Goal: Task Accomplishment & Management: Use online tool/utility

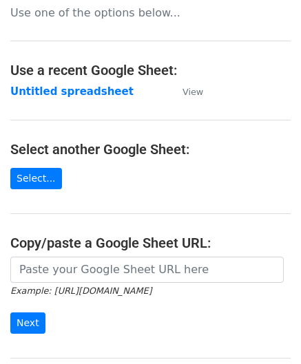
scroll to position [138, 0]
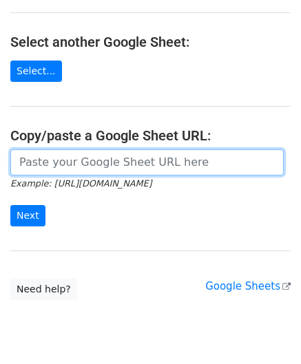
click at [80, 159] on input "url" at bounding box center [146, 162] width 273 height 26
paste input "[URL][DOMAIN_NAME]"
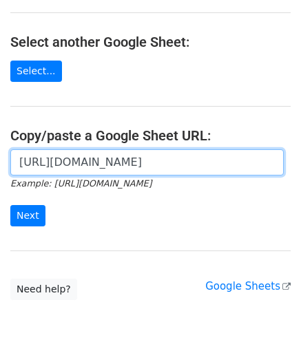
scroll to position [0, 289]
type input "[URL][DOMAIN_NAME]"
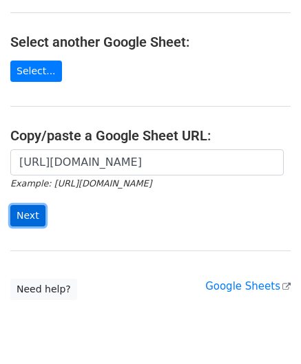
scroll to position [0, 0]
click at [32, 207] on input "Next" at bounding box center [27, 215] width 35 height 21
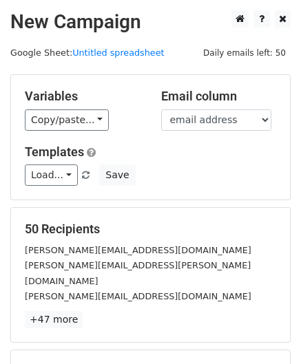
scroll to position [168, 0]
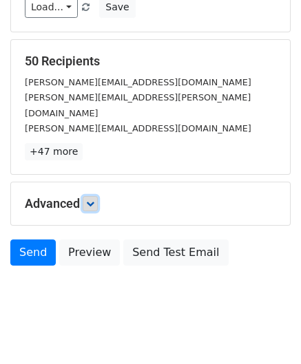
click at [93, 200] on icon at bounding box center [90, 204] width 8 height 8
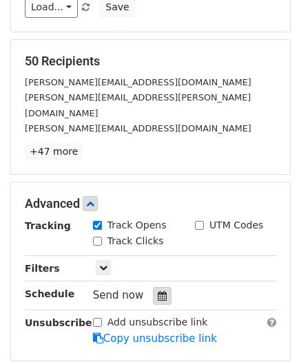
click at [158, 287] on div at bounding box center [162, 296] width 19 height 18
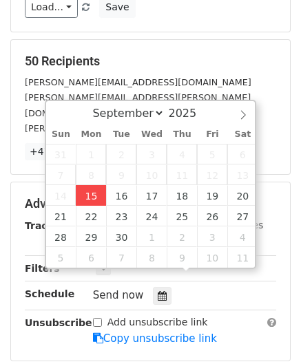
type input "2025-09-15 12:00"
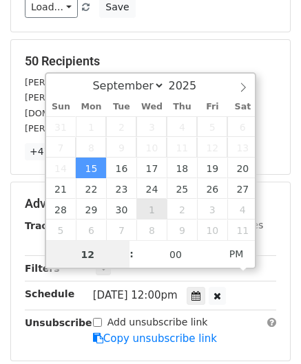
paste input "1"
type input "11"
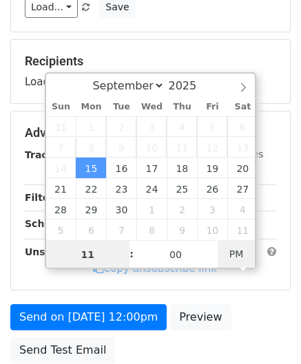
type input "2025-09-15 11:00"
click at [245, 253] on span "PM" at bounding box center [237, 254] width 38 height 28
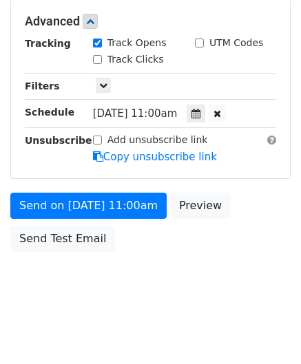
scroll to position [335, 0]
